Goal: Information Seeking & Learning: Learn about a topic

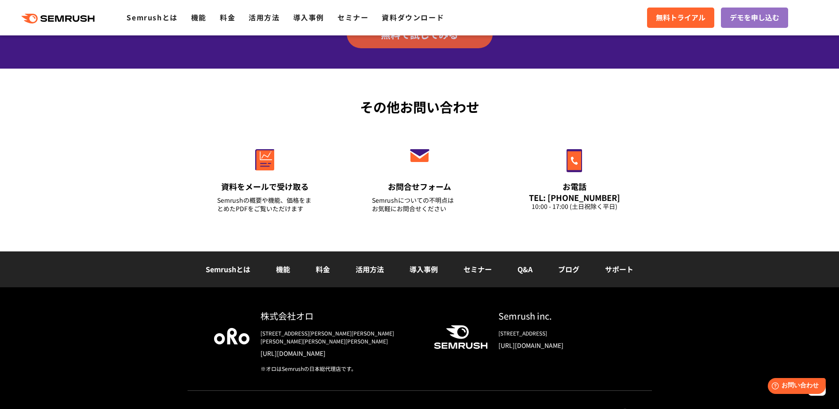
scroll to position [3090, 0]
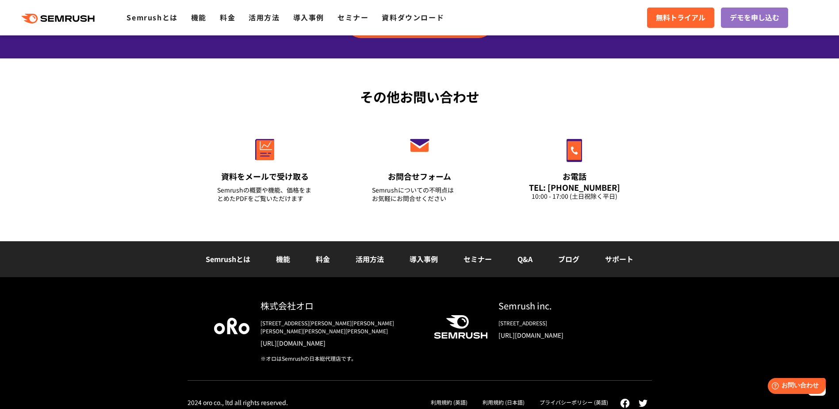
click at [523, 263] on link "Q&A" at bounding box center [525, 258] width 15 height 11
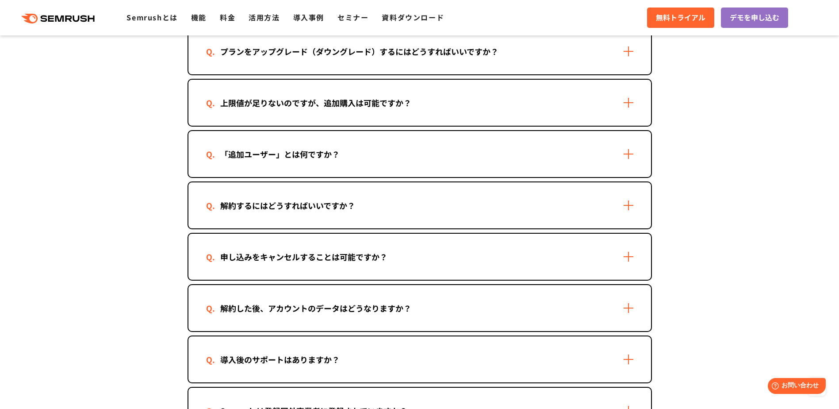
scroll to position [708, 0]
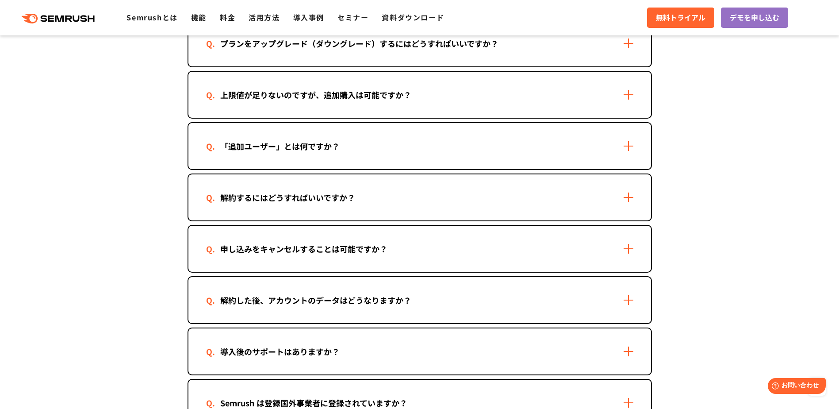
click at [474, 142] on div "「追加ユーザー」とは何ですか？" at bounding box center [419, 146] width 463 height 46
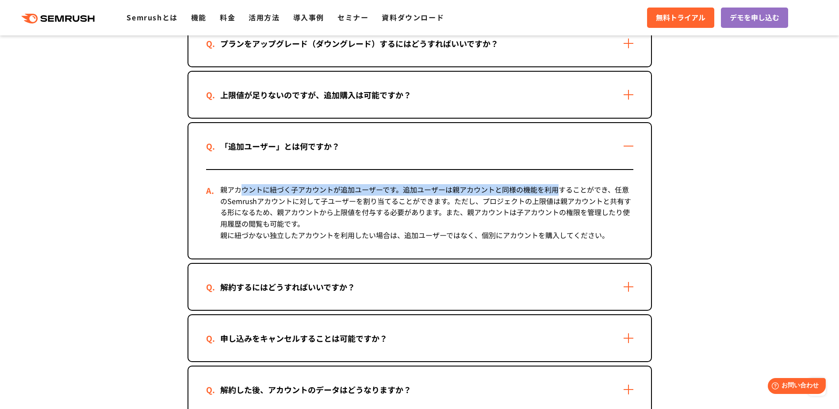
drag, startPoint x: 241, startPoint y: 193, endPoint x: 539, endPoint y: 197, distance: 297.7
click at [546, 196] on div "親アカウントに紐づく子アカウントが追加ユーザーです。追加ユーザーは親アカウントと同様の機能を利用することができ、任意のSemrushアカウントに対して子ユーザ…" at bounding box center [419, 214] width 427 height 88
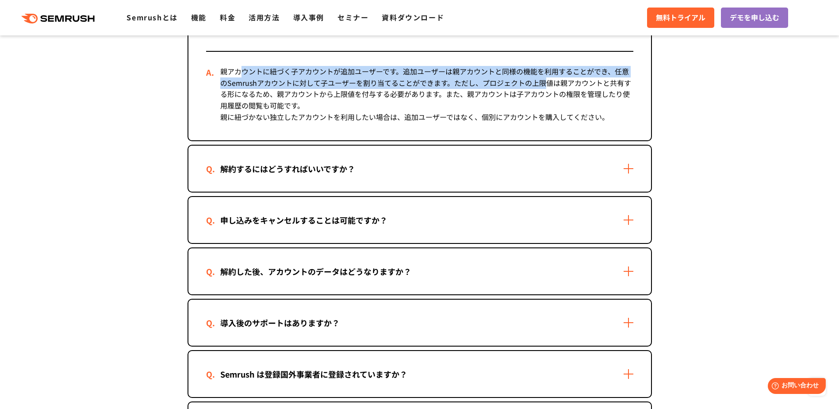
scroll to position [840, 0]
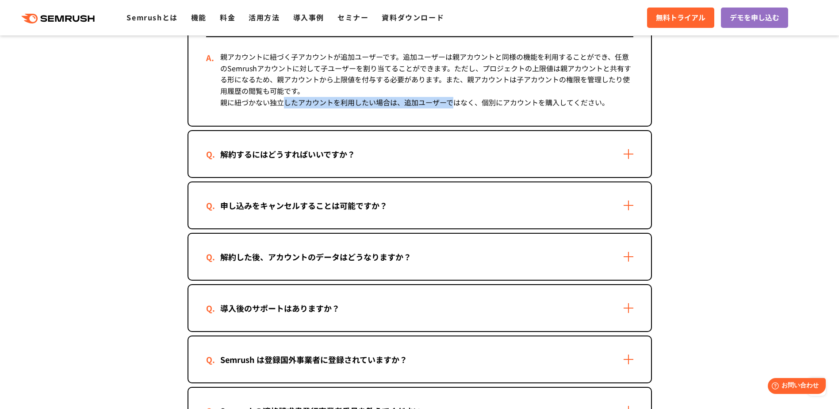
drag, startPoint x: 281, startPoint y: 110, endPoint x: 452, endPoint y: 106, distance: 171.2
click at [452, 106] on div "親アカウントに紐づく子アカウントが追加ユーザーです。追加ユーザーは親アカウントと同様の機能を利用することができ、任意のSemrushアカウントに対して子ユーザ…" at bounding box center [419, 81] width 427 height 88
drag, startPoint x: 452, startPoint y: 106, endPoint x: 420, endPoint y: 116, distance: 33.3
click at [450, 110] on div "親アカウントに紐づく子アカウントが追加ユーザーです。追加ユーザーは親アカウントと同様の機能を利用することができ、任意のSemrushアカウントに対して子ユーザ…" at bounding box center [419, 81] width 427 height 88
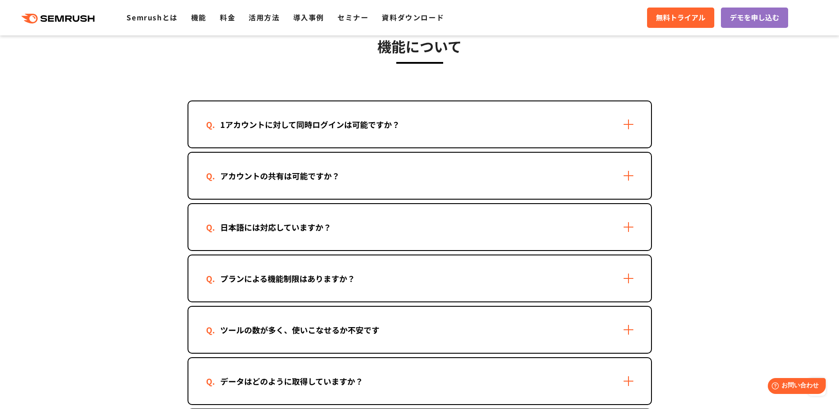
scroll to position [1283, 0]
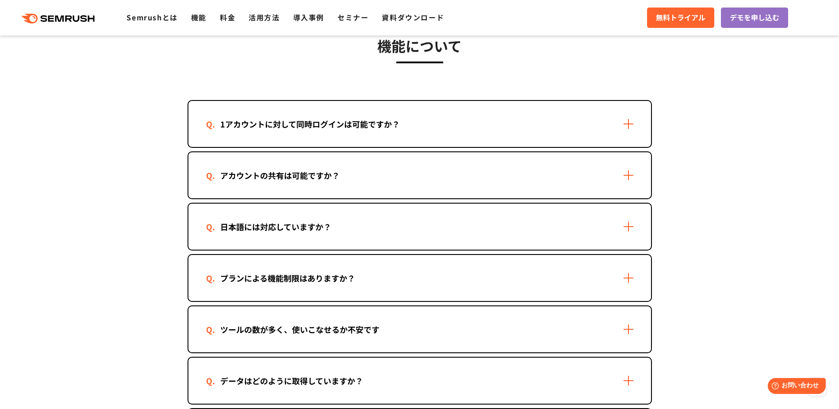
click at [393, 127] on div "1アカウントに対して同時ログインは可能ですか？" at bounding box center [310, 124] width 208 height 13
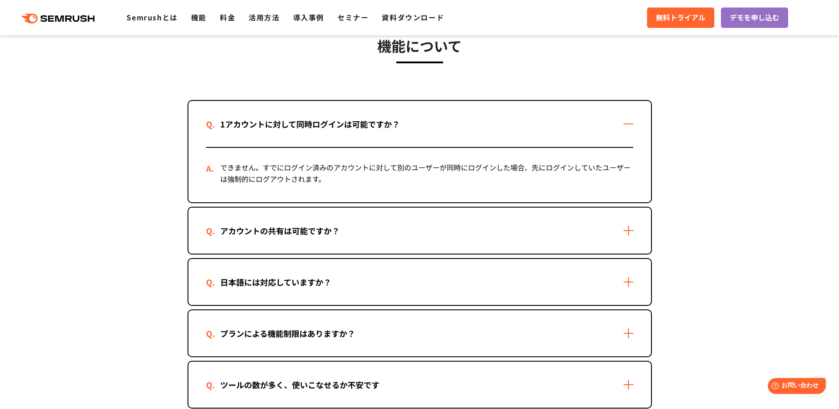
click at [462, 220] on div "アカウントの共有は可能ですか？" at bounding box center [419, 230] width 463 height 46
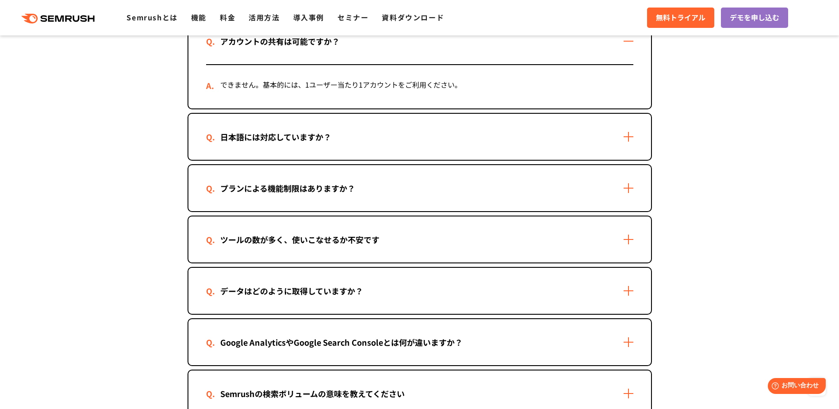
scroll to position [1548, 0]
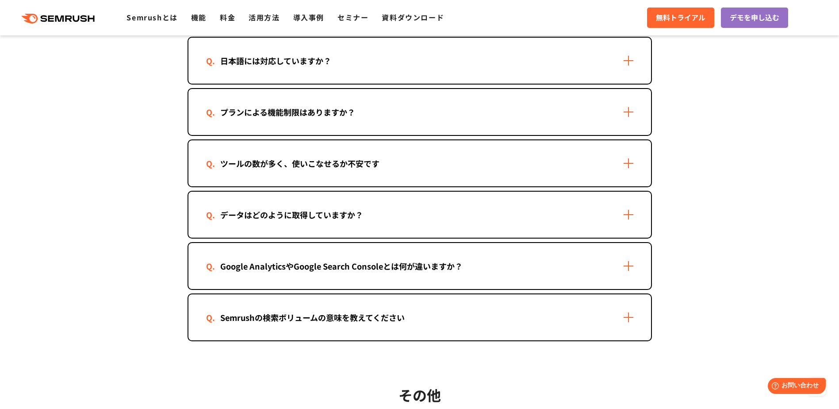
click at [448, 307] on div "Semrushの検索ボリュームの意味を教えてください" at bounding box center [419, 317] width 463 height 46
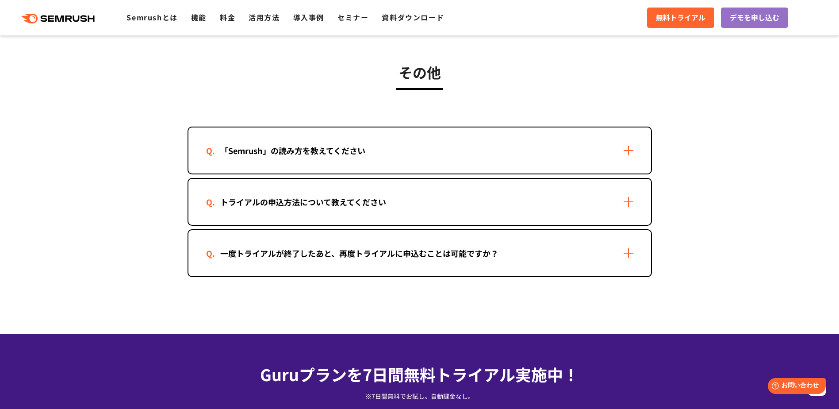
scroll to position [2035, 0]
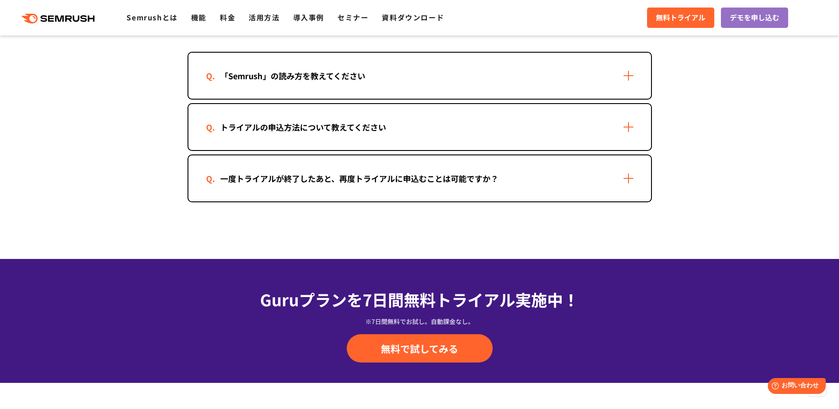
click at [436, 91] on div "「Semrush」の読み方を教えてください" at bounding box center [419, 76] width 463 height 46
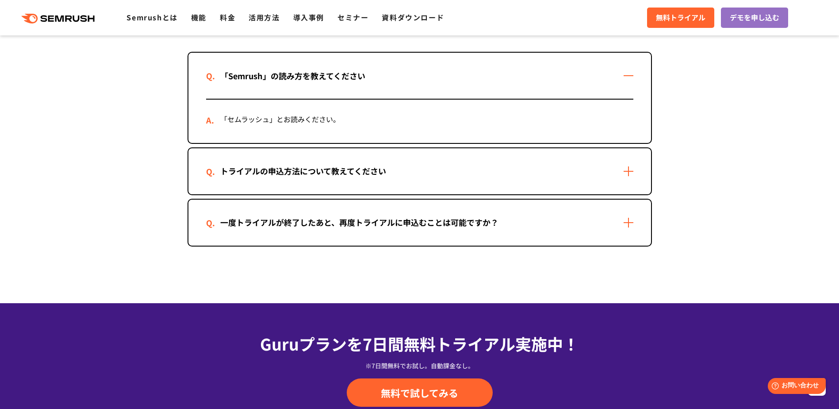
click at [430, 155] on div "トライアルの申込方法について教えてください" at bounding box center [419, 171] width 463 height 46
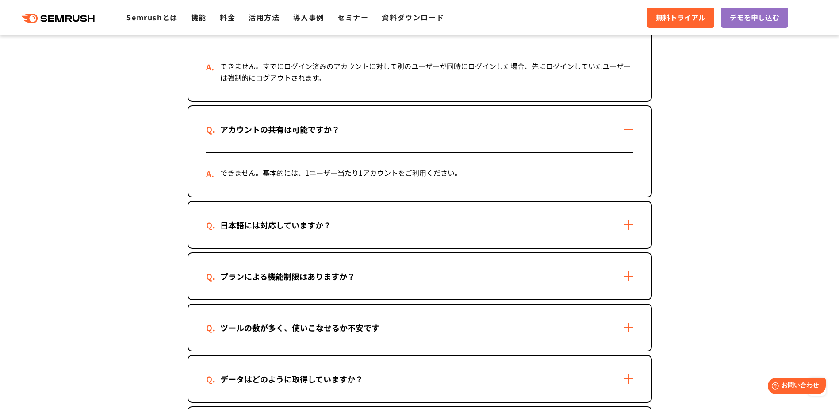
scroll to position [1416, 0]
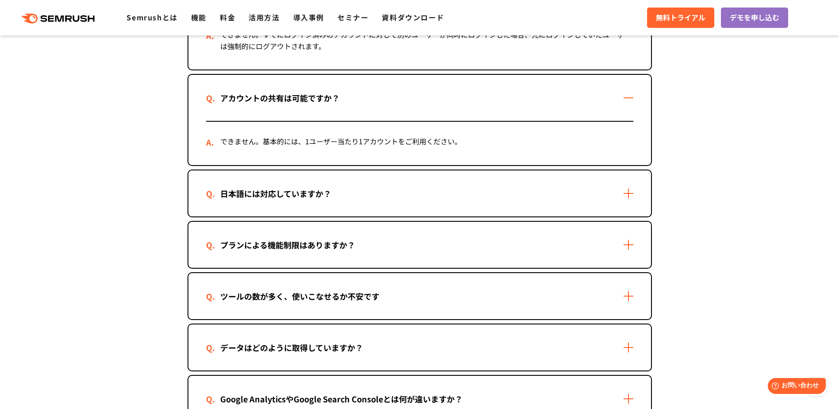
click at [403, 186] on div "日本語には対応していますか？" at bounding box center [419, 193] width 463 height 46
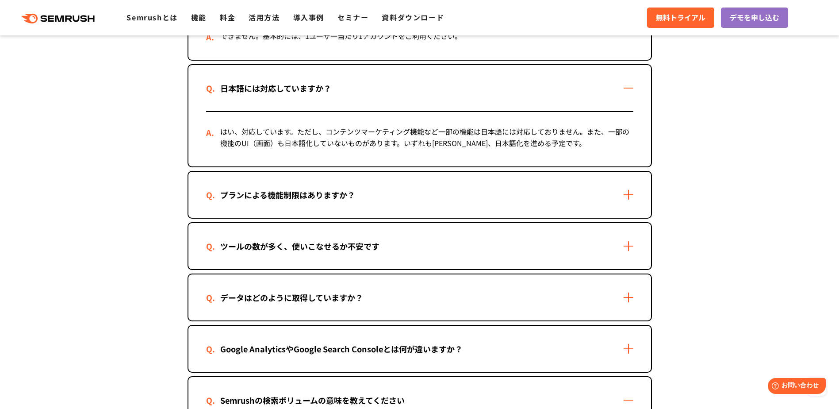
scroll to position [1548, 0]
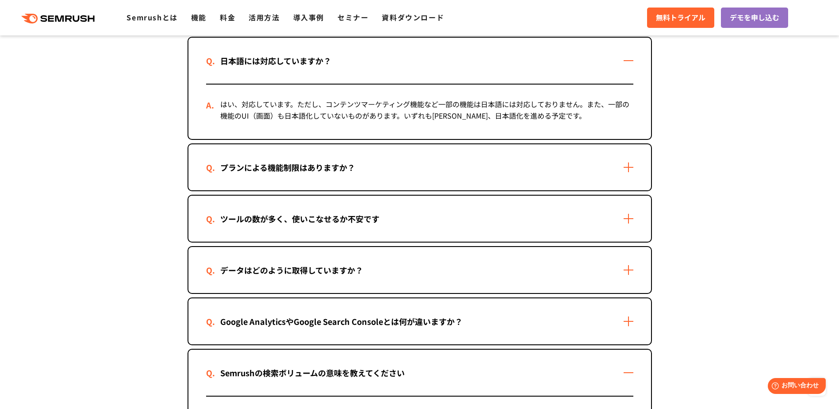
click at [422, 162] on div "プランによる機能制限はありますか？" at bounding box center [419, 167] width 463 height 46
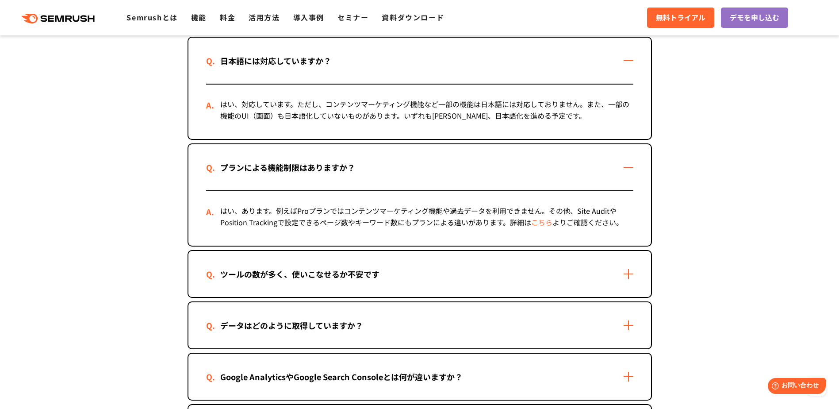
click at [415, 165] on div "プランによる機能制限はありますか？" at bounding box center [419, 167] width 463 height 46
